Goal: Obtain resource: Obtain resource

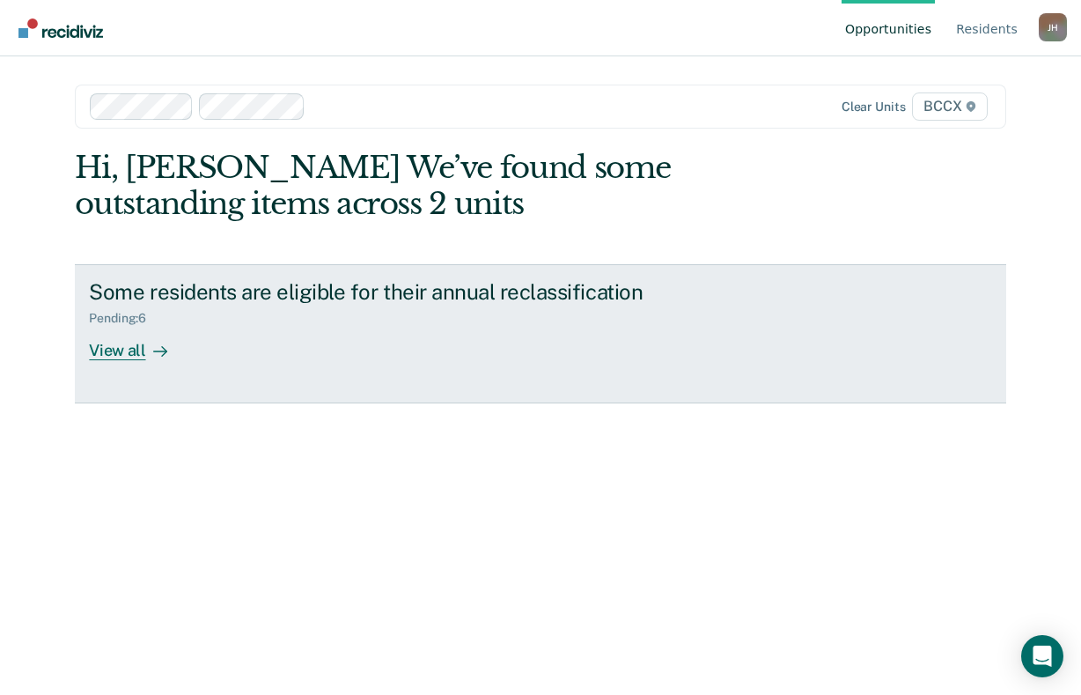
click at [114, 355] on div "View all" at bounding box center [138, 343] width 99 height 34
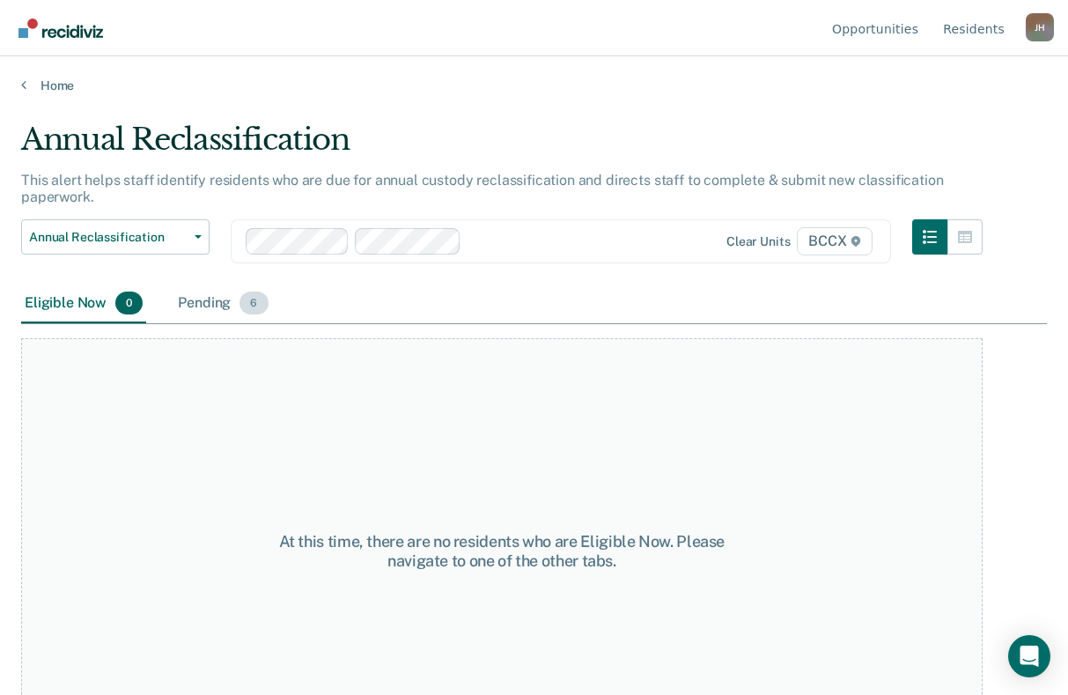
click at [210, 302] on div "Pending 6" at bounding box center [222, 303] width 97 height 39
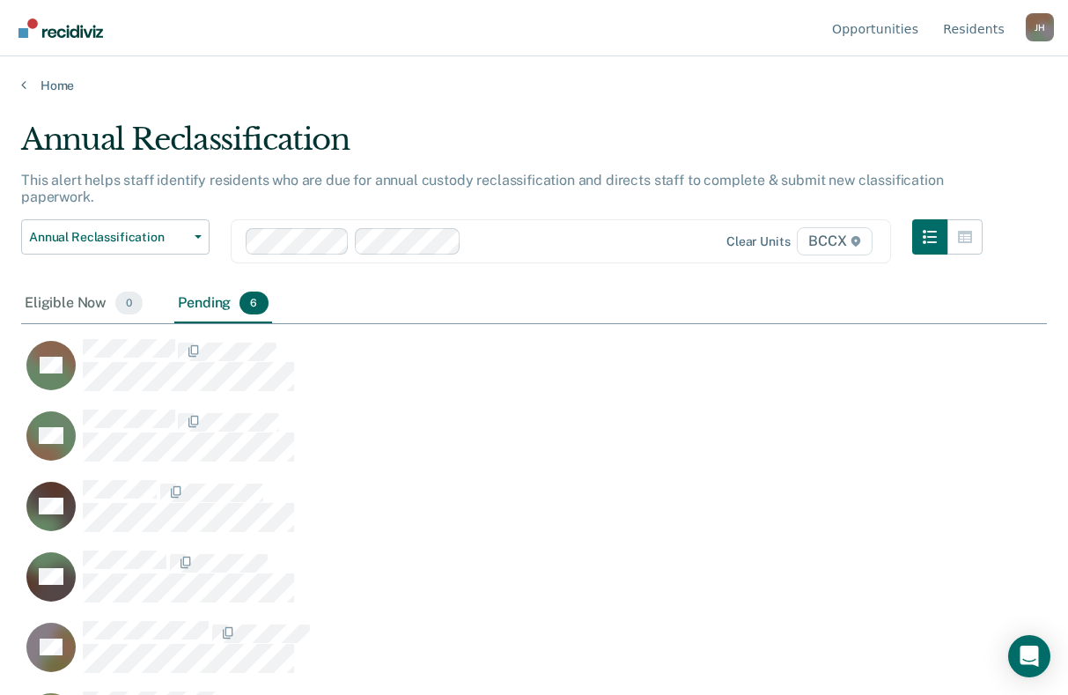
scroll to position [428, 1012]
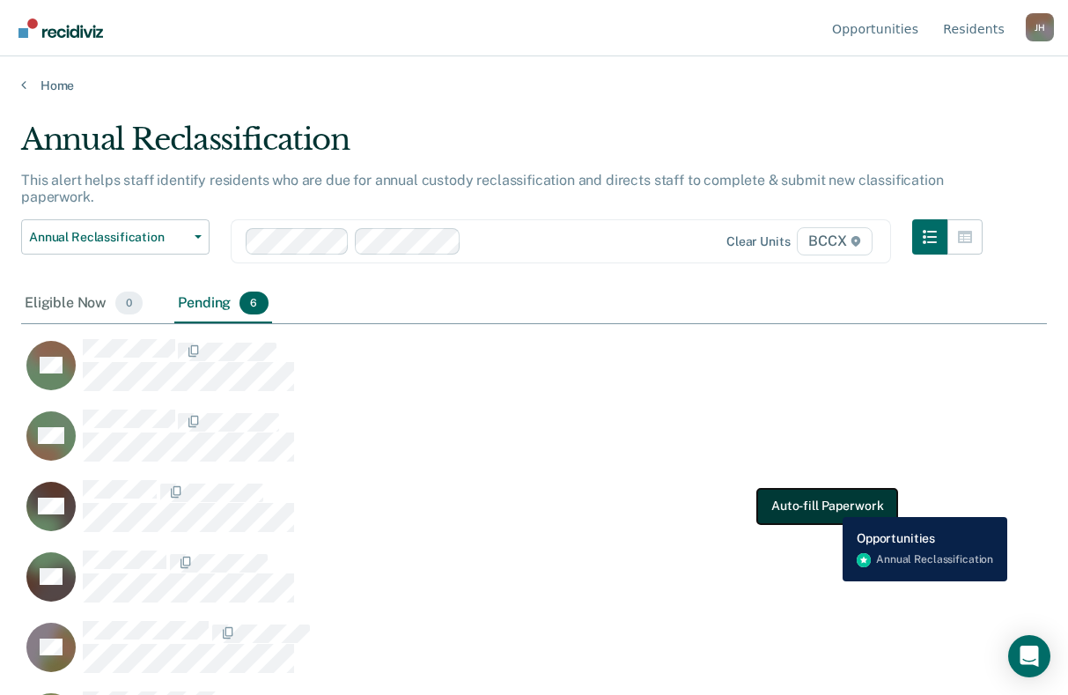
click at [829, 504] on button "Auto-fill Paperwork" at bounding box center [827, 505] width 140 height 35
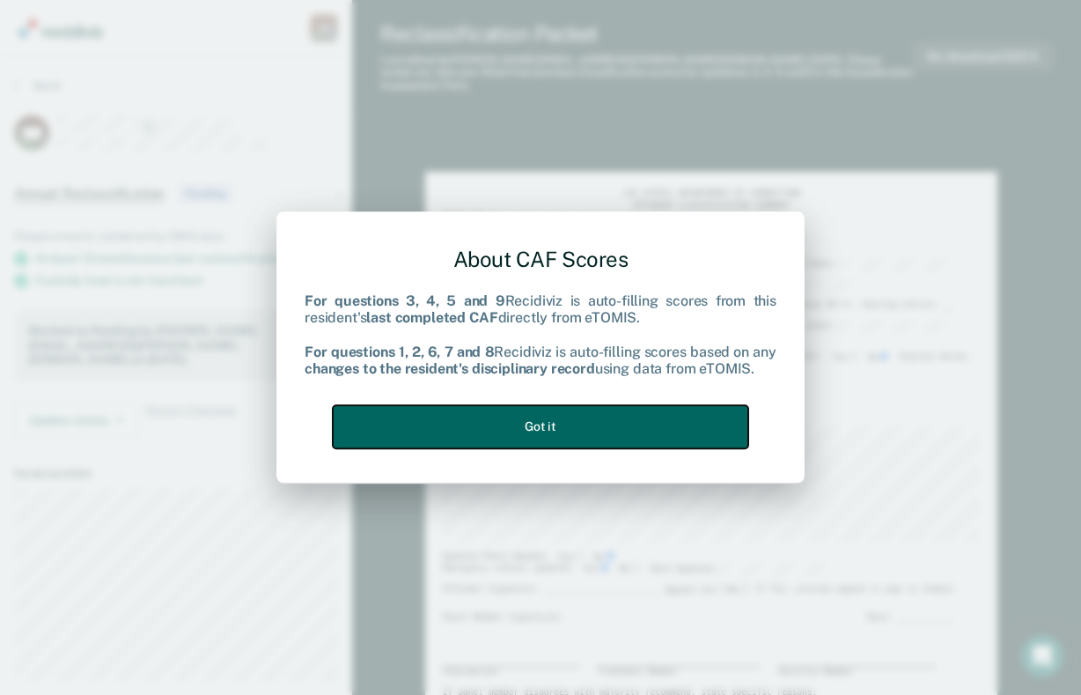
click at [577, 433] on button "Got it" at bounding box center [541, 426] width 416 height 43
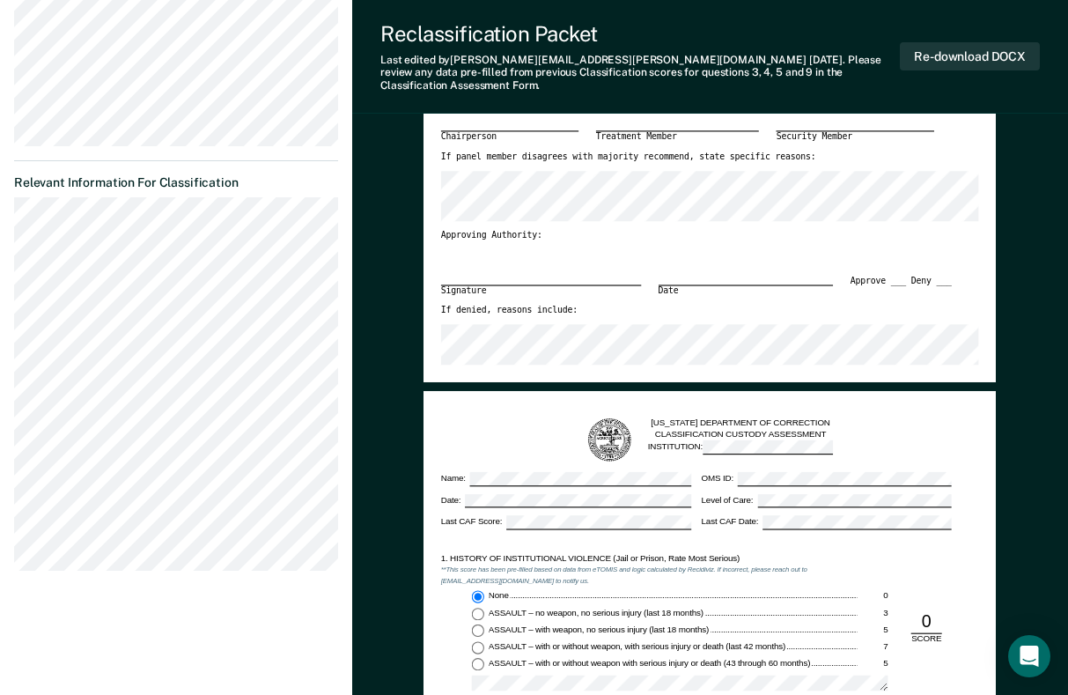
scroll to position [528, 0]
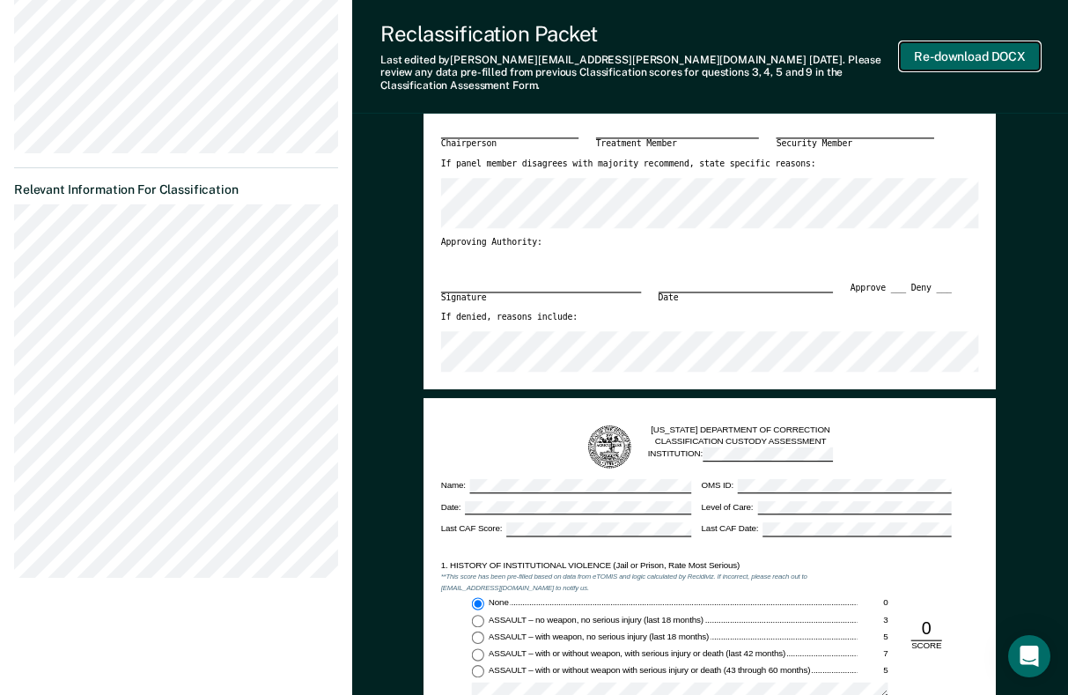
click at [937, 51] on button "Re-download DOCX" at bounding box center [970, 56] width 140 height 29
type textarea "x"
